Goal: Information Seeking & Learning: Learn about a topic

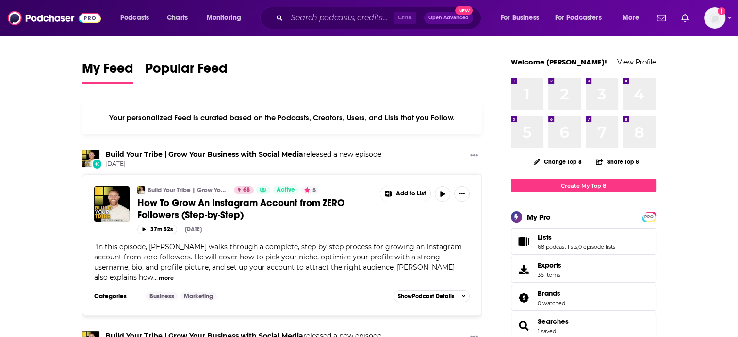
drag, startPoint x: 407, startPoint y: 154, endPoint x: 218, endPoint y: 90, distance: 199.7
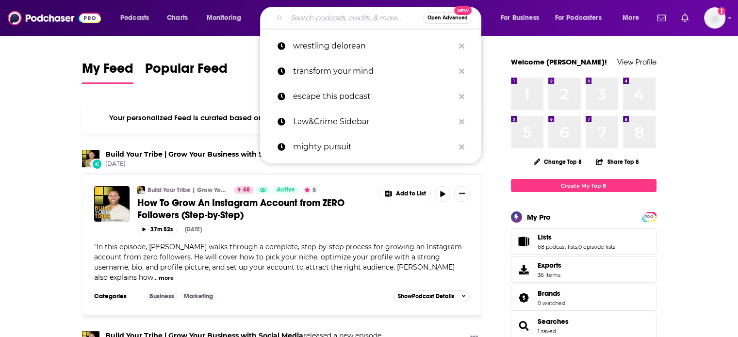
click at [318, 23] on input "Search podcasts, credits, & more..." at bounding box center [355, 18] width 136 height 16
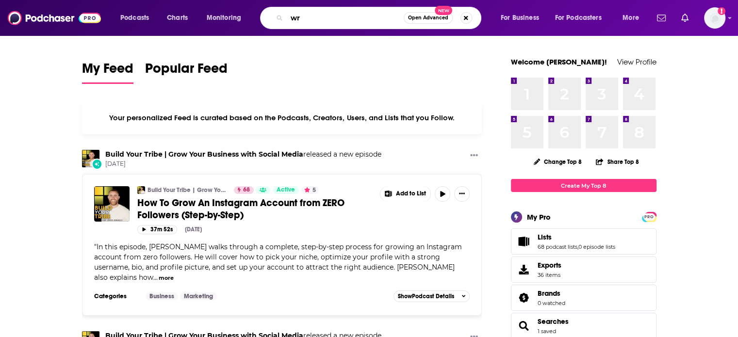
type input "w"
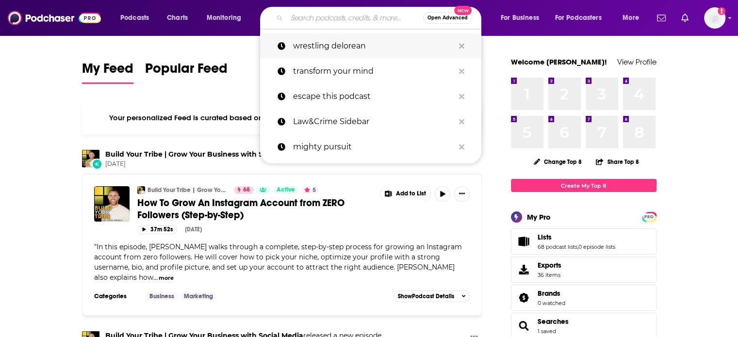
click at [348, 42] on p "wrestling delorean" at bounding box center [373, 45] width 161 height 25
type input "wrestling delorean"
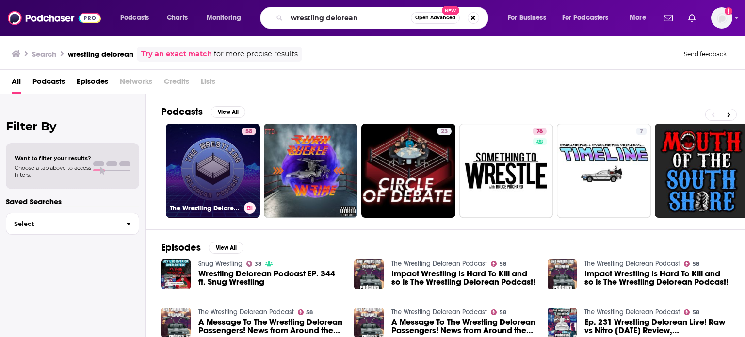
click at [232, 190] on link "58 The Wrestling Delorean Podcast" at bounding box center [213, 171] width 94 height 94
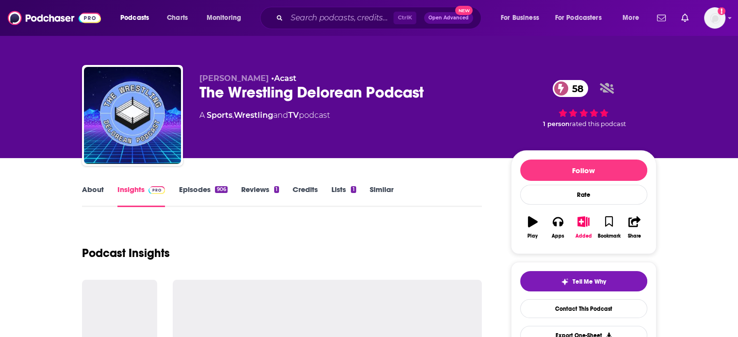
click at [201, 186] on link "Episodes 906" at bounding box center [203, 196] width 49 height 22
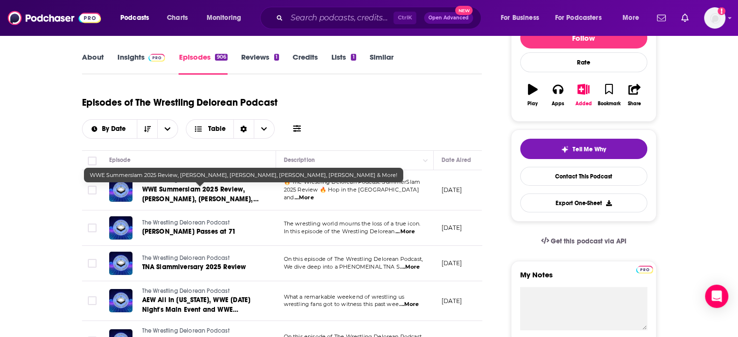
scroll to position [116, 0]
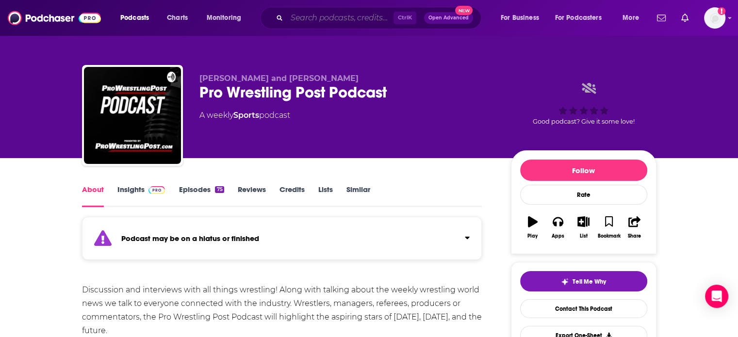
click at [319, 13] on input "Search podcasts, credits, & more..." at bounding box center [340, 18] width 107 height 16
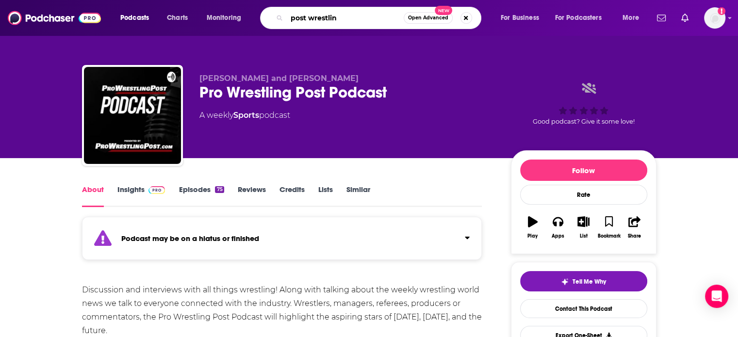
type input "post wrestling"
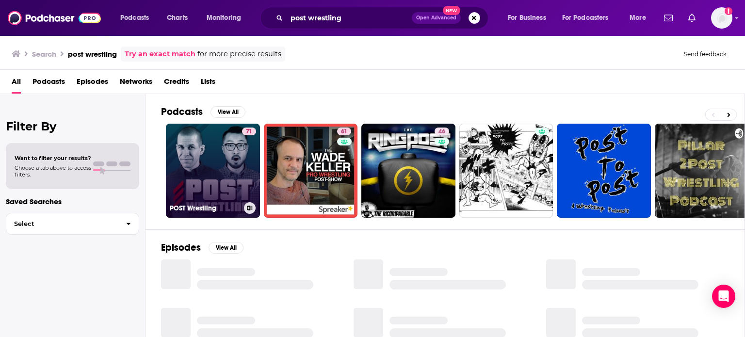
click at [239, 148] on link "71 POST Wrestling" at bounding box center [213, 171] width 94 height 94
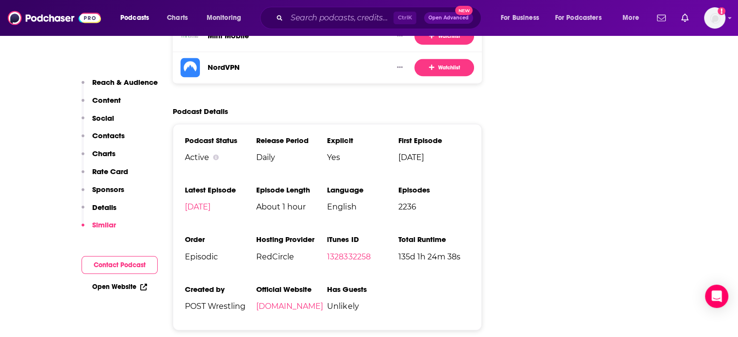
scroll to position [1601, 0]
